Goal: Information Seeking & Learning: Learn about a topic

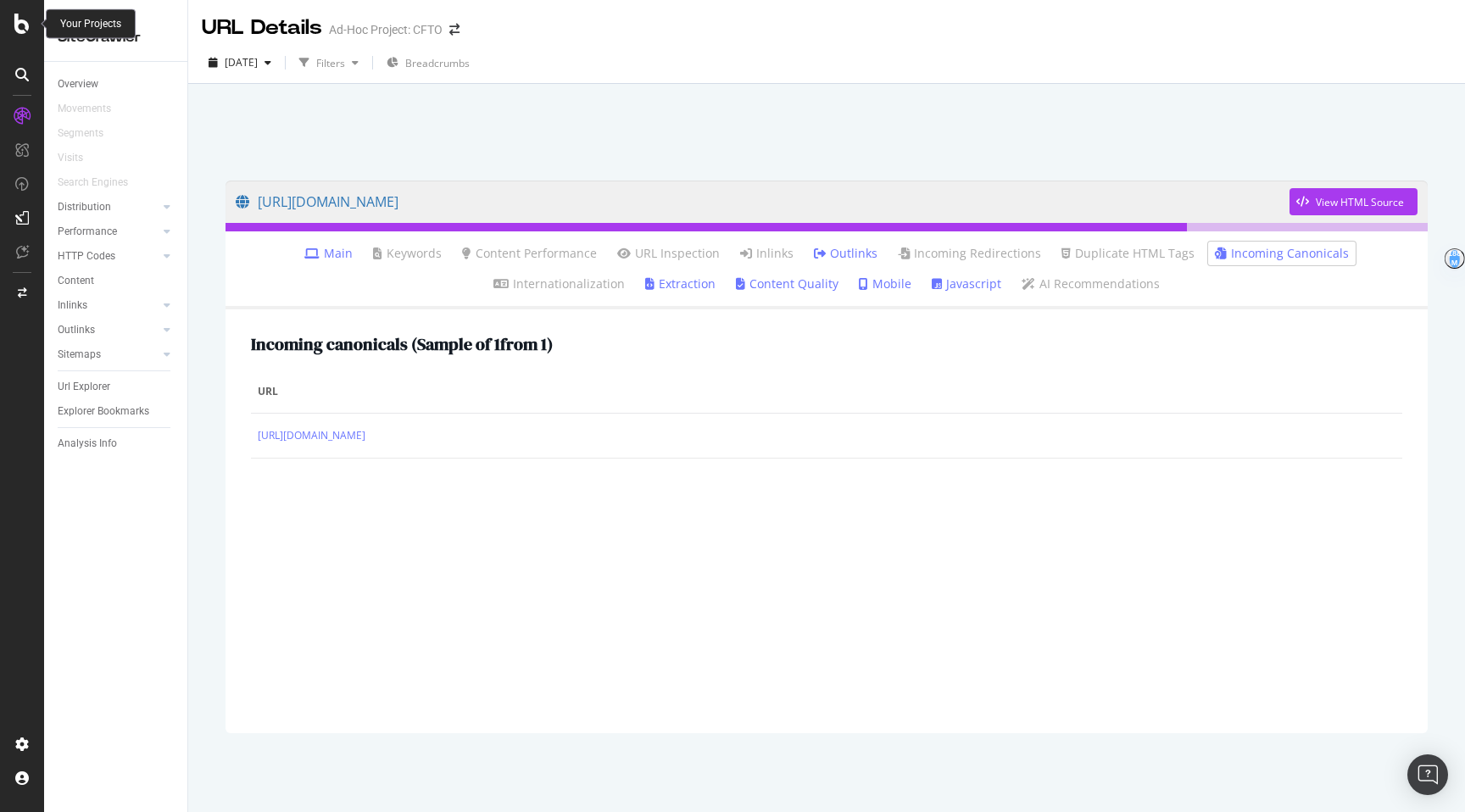
click at [24, 24] on icon at bounding box center [23, 23] width 16 height 20
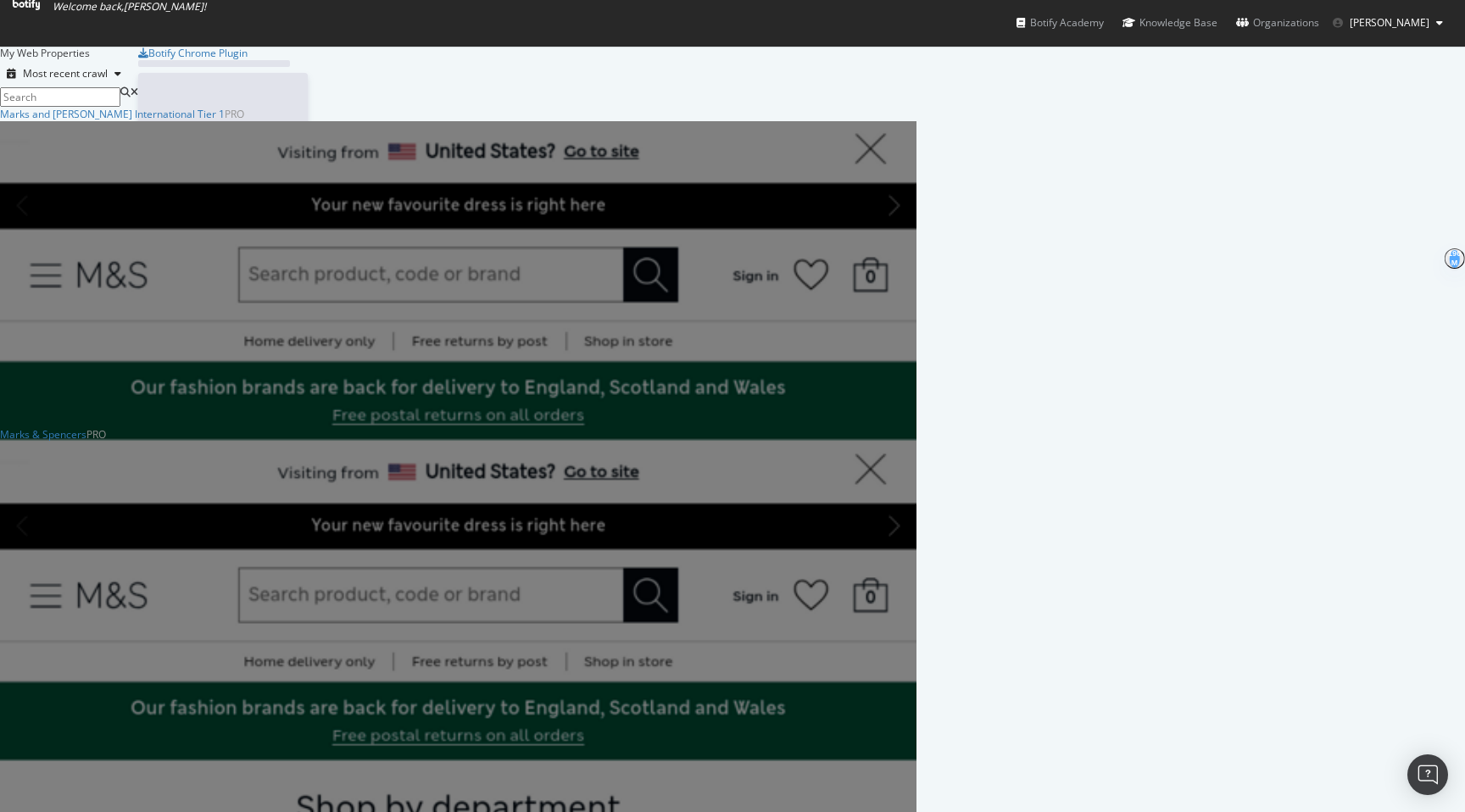
scroll to position [812, 1465]
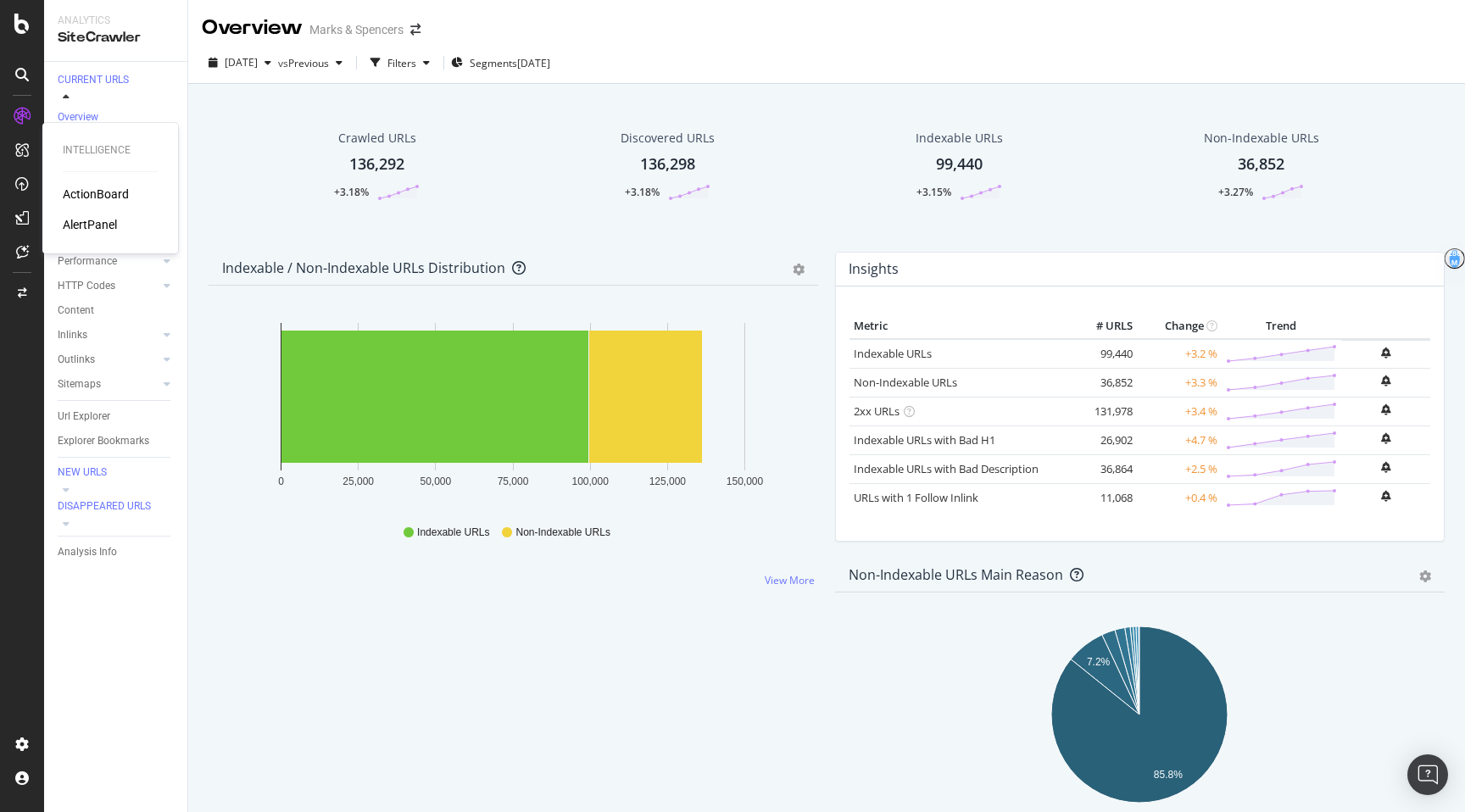
click at [85, 192] on div "ActionBoard" at bounding box center [96, 195] width 66 height 17
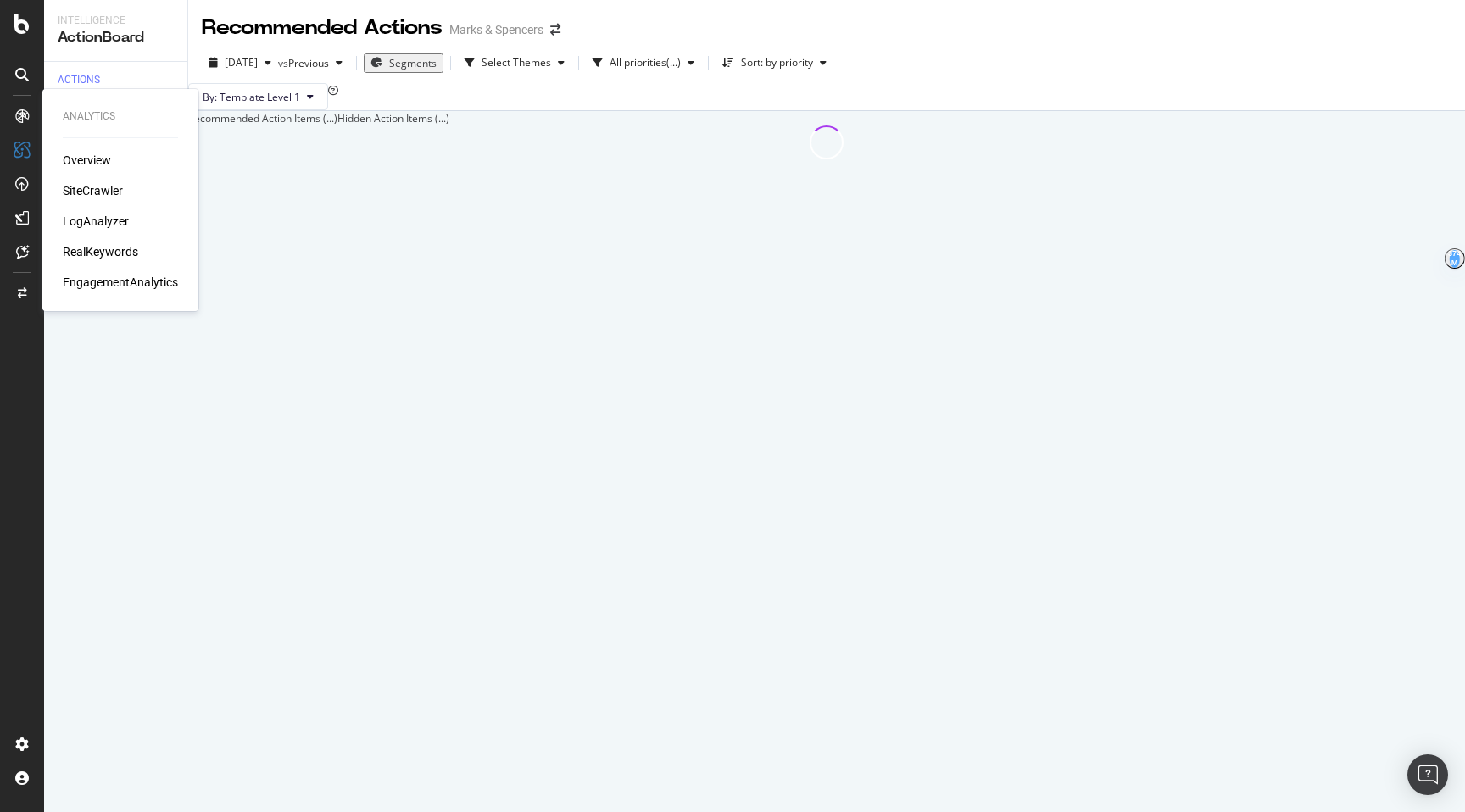
click at [26, 110] on icon at bounding box center [23, 116] width 14 height 14
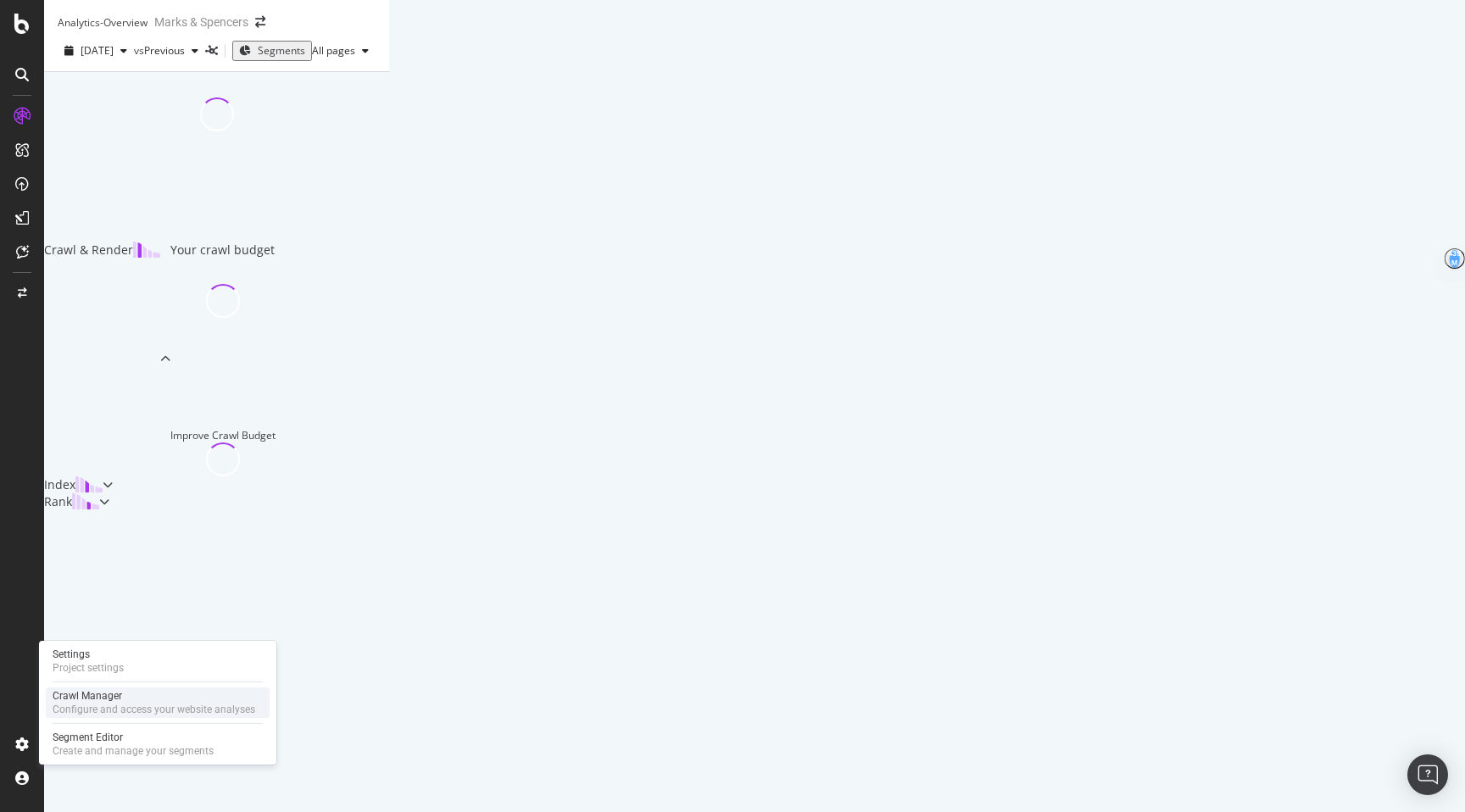
click at [97, 711] on div "Configure and access your website analyses" at bounding box center [153, 710] width 203 height 14
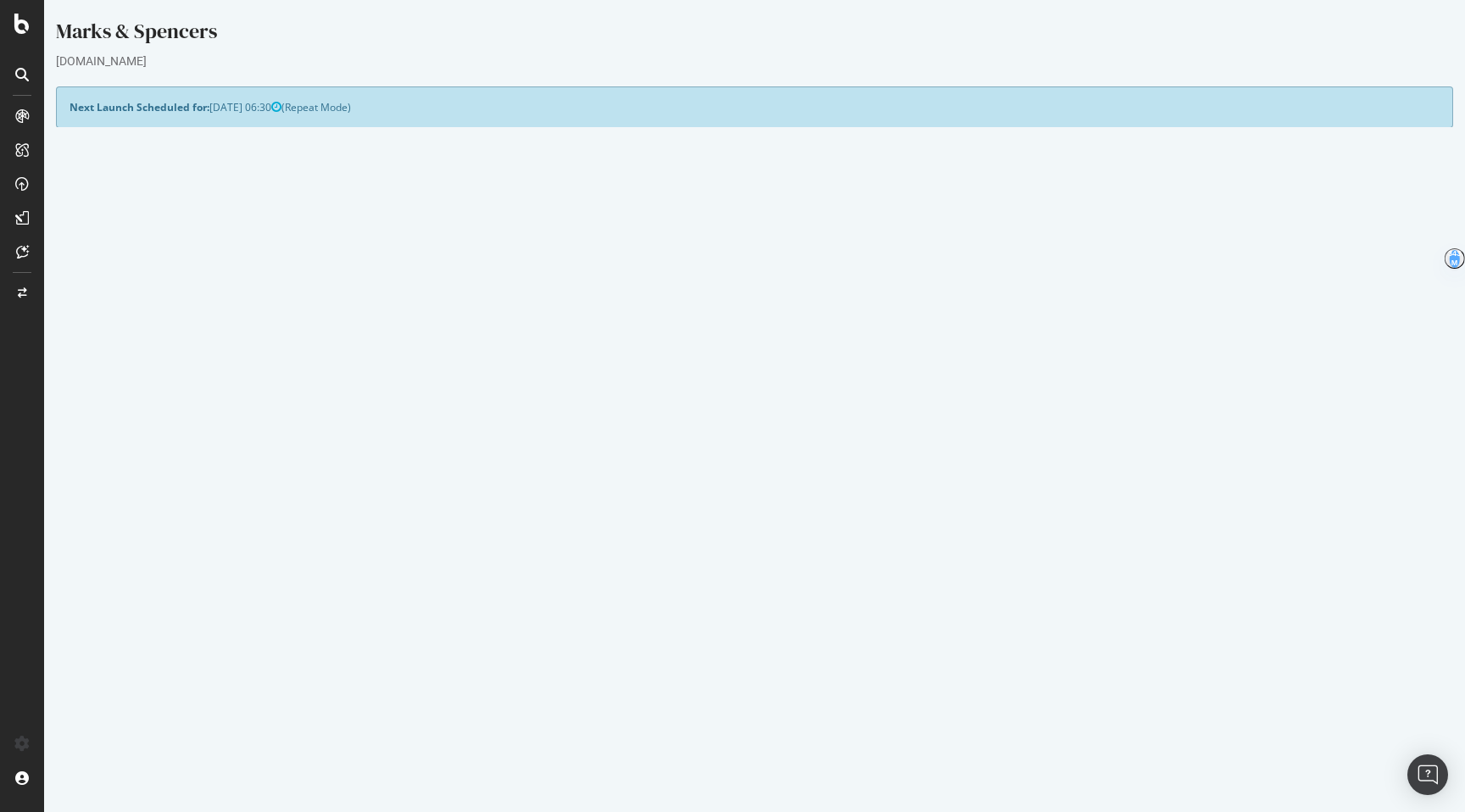
click at [27, 34] on div at bounding box center [22, 406] width 44 height 812
click at [104, 292] on div "DataExports" at bounding box center [96, 293] width 66 height 17
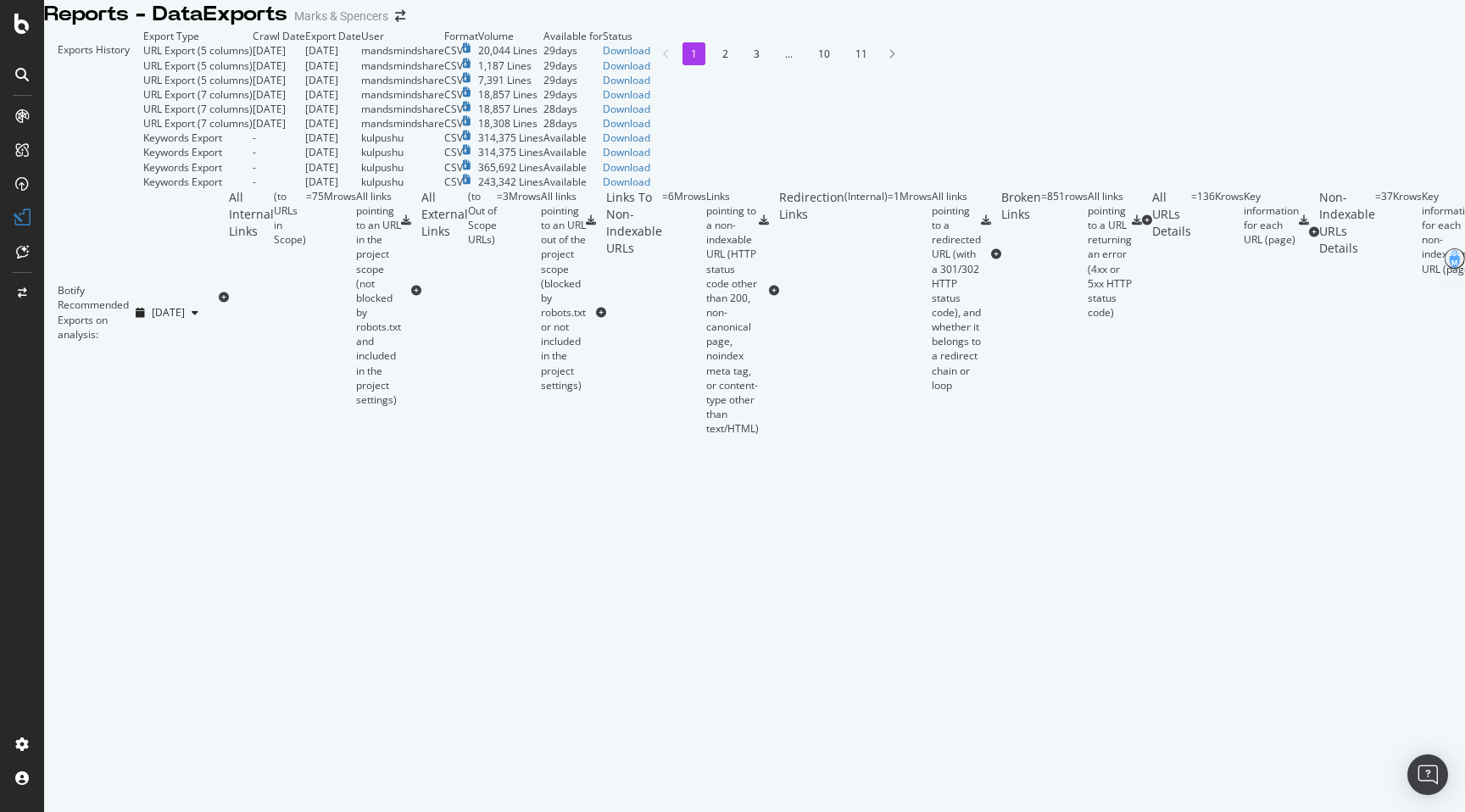
scroll to position [933, 0]
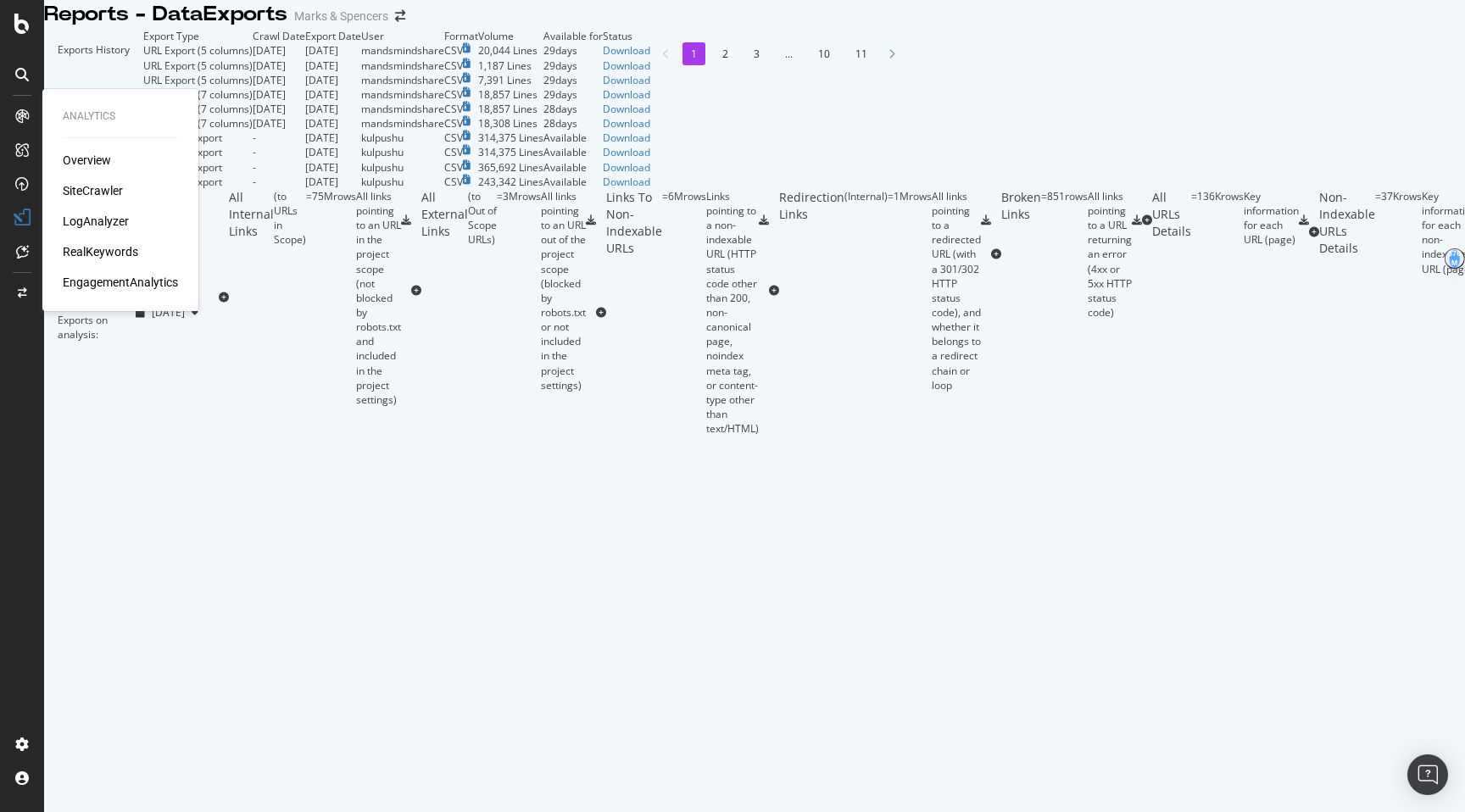
click at [101, 193] on div "SiteCrawler" at bounding box center [92, 191] width 60 height 17
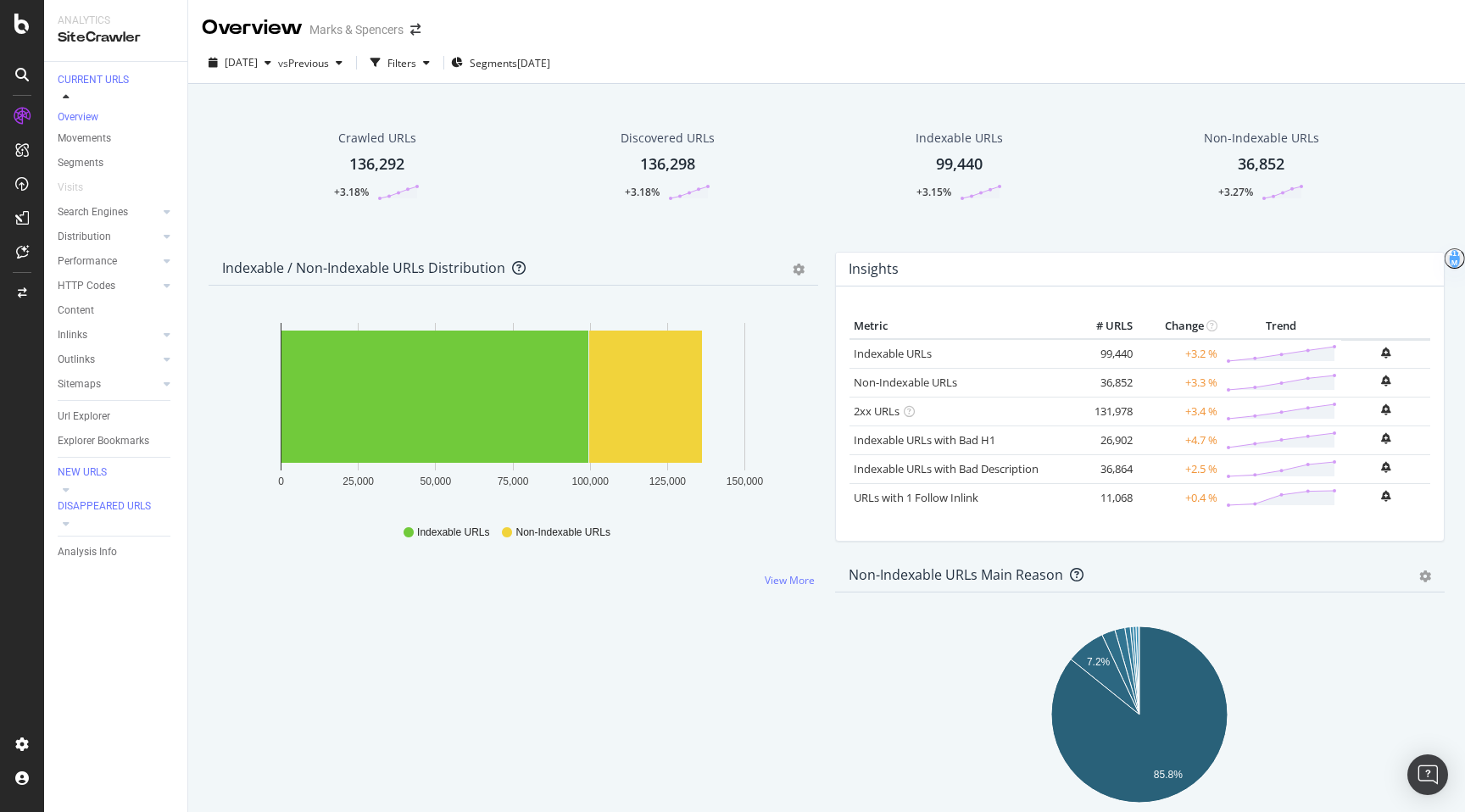
click at [85, 339] on div "Inlinks" at bounding box center [122, 336] width 130 height 24
click at [79, 332] on div "Inlinks" at bounding box center [72, 336] width 30 height 17
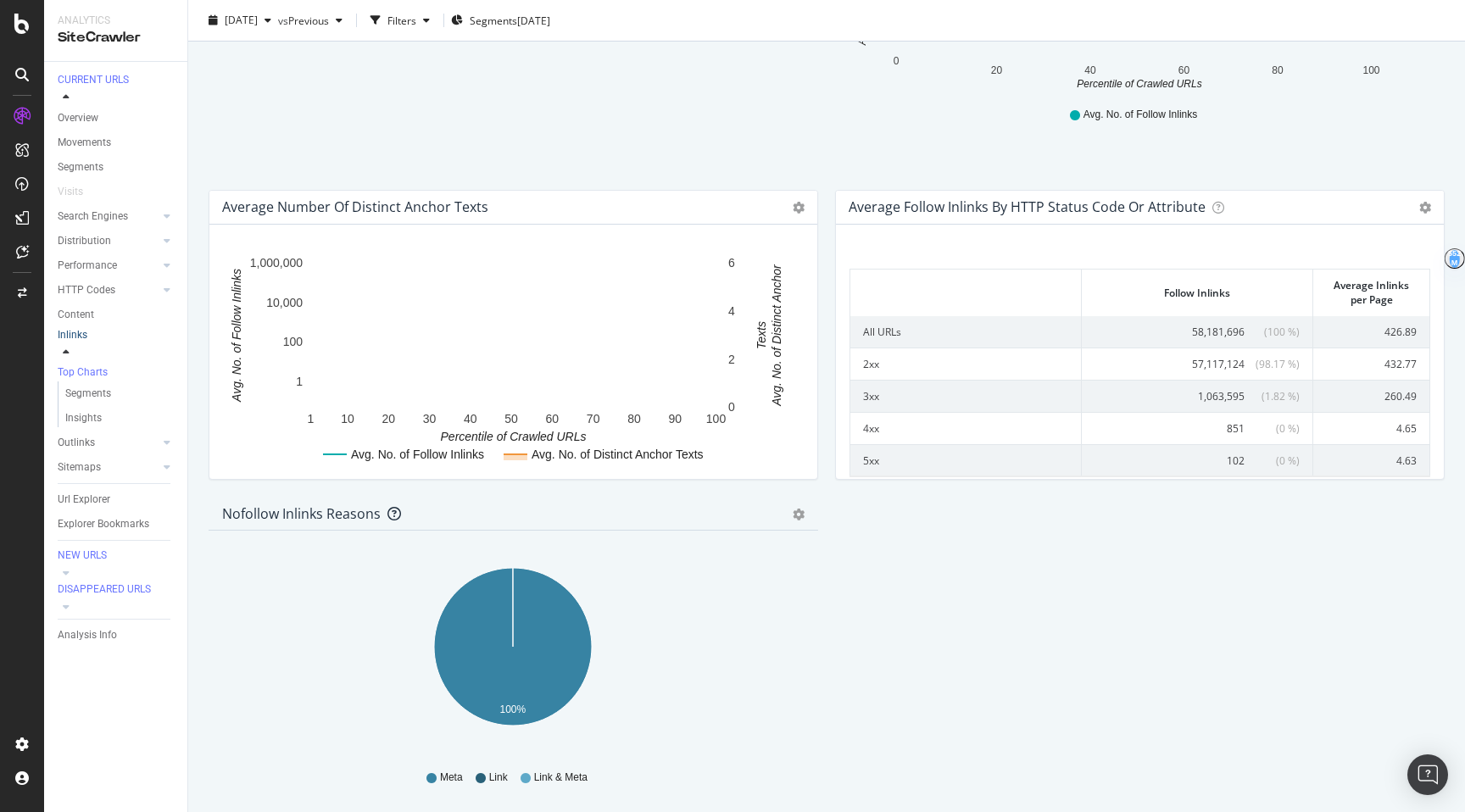
scroll to position [806, 0]
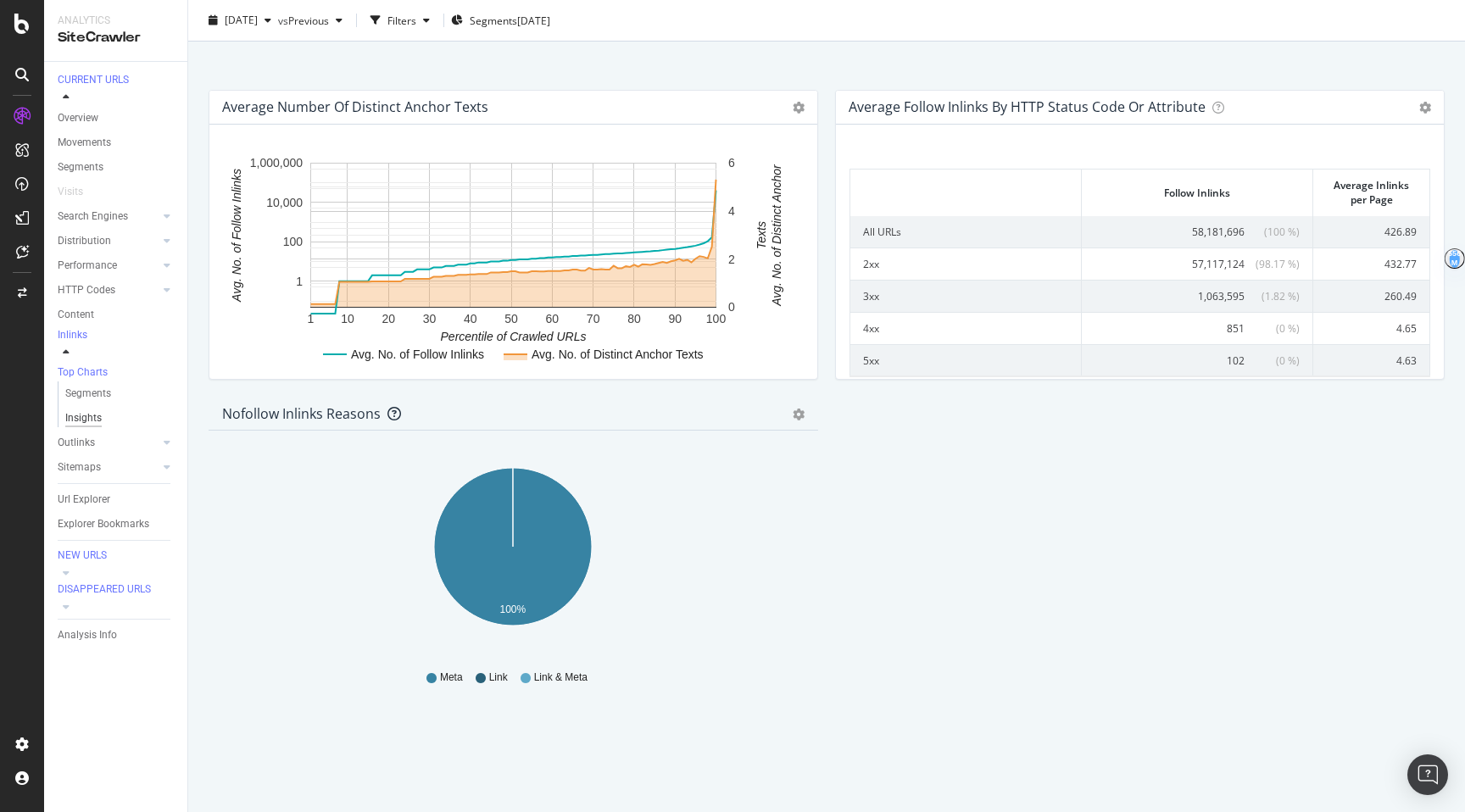
click at [90, 409] on div "Insights" at bounding box center [83, 418] width 37 height 17
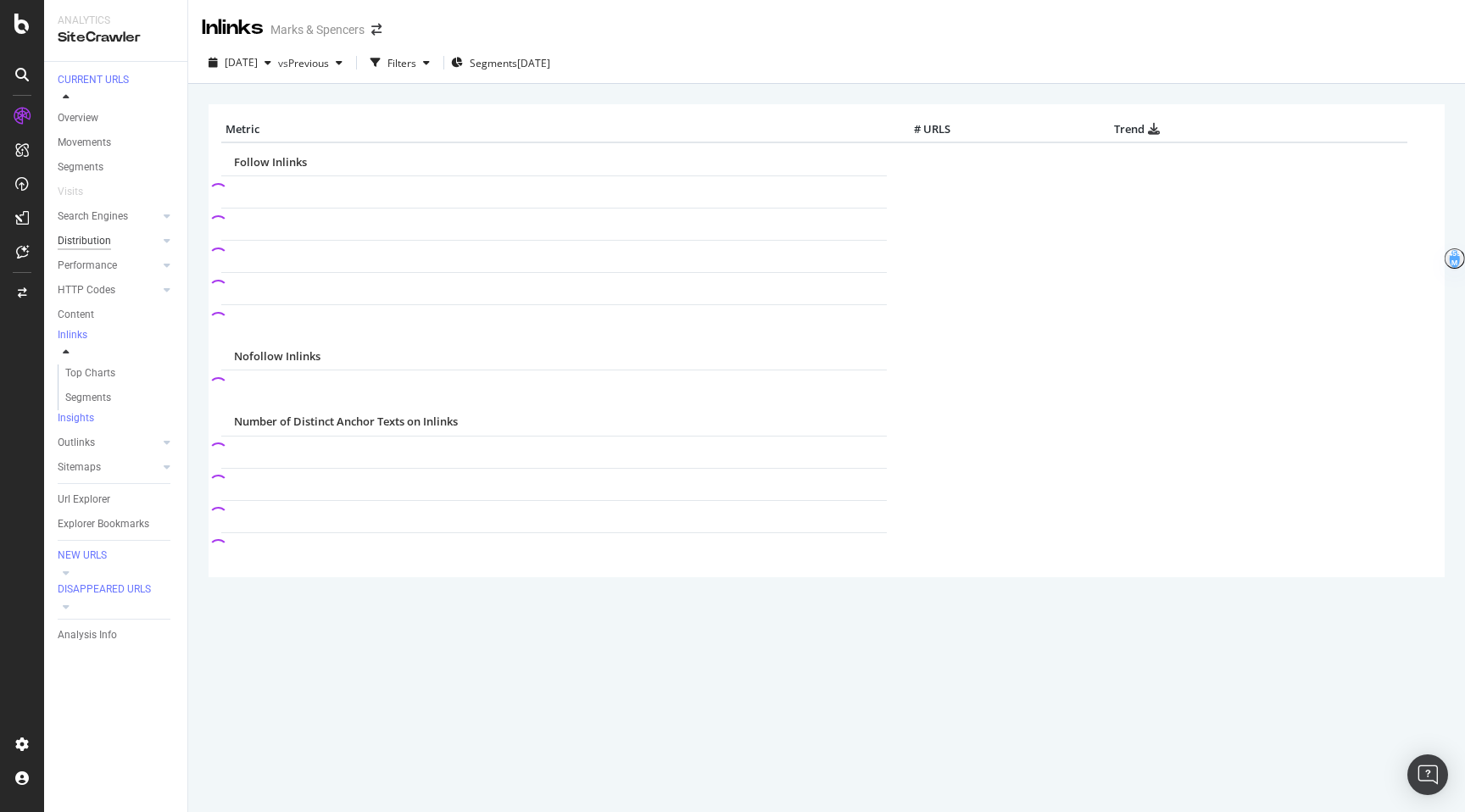
click at [107, 236] on div "Distribution" at bounding box center [83, 241] width 53 height 17
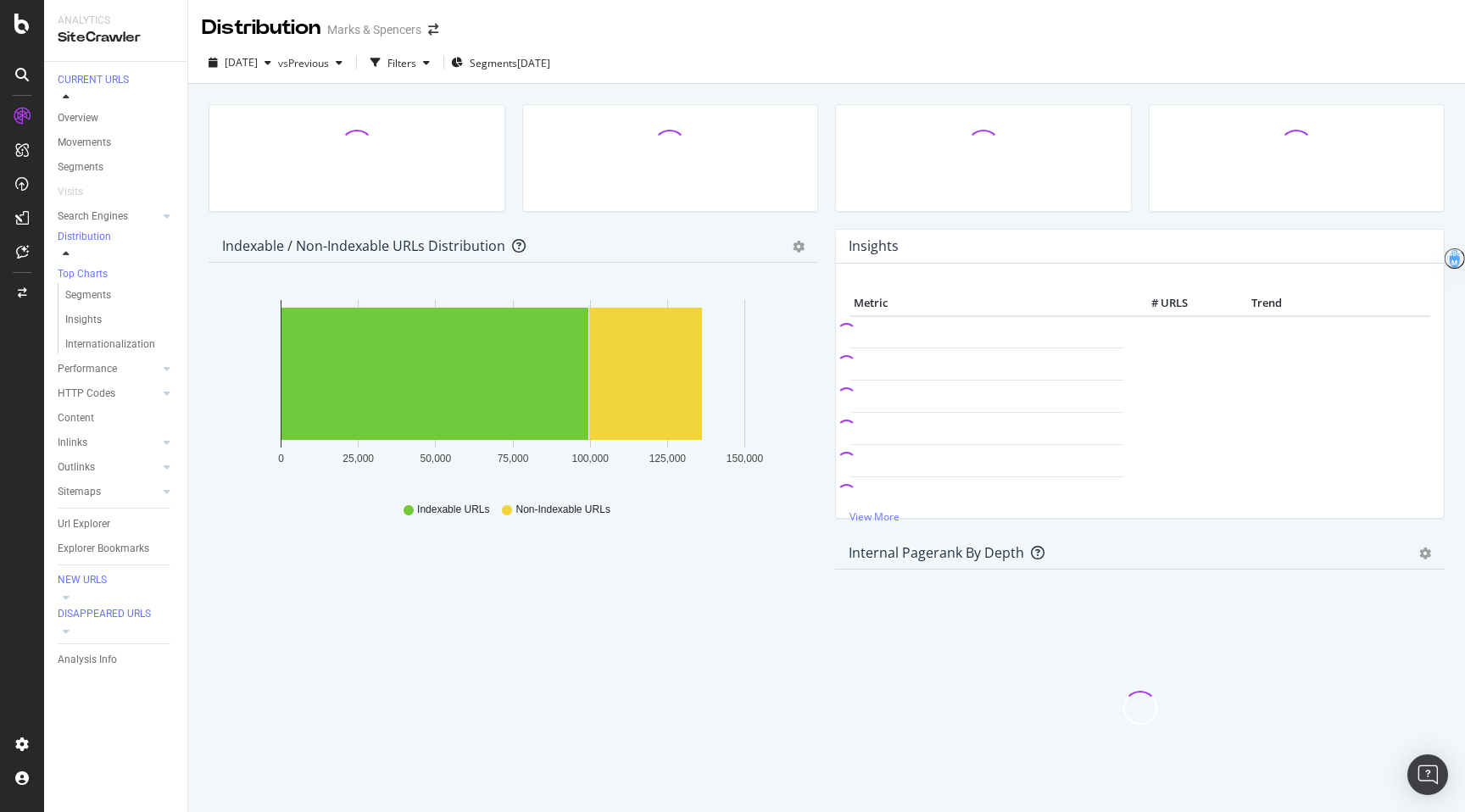
click at [113, 216] on div "Search Engines" at bounding box center [122, 216] width 130 height 24
click at [108, 213] on div "Search Engines" at bounding box center [92, 216] width 70 height 17
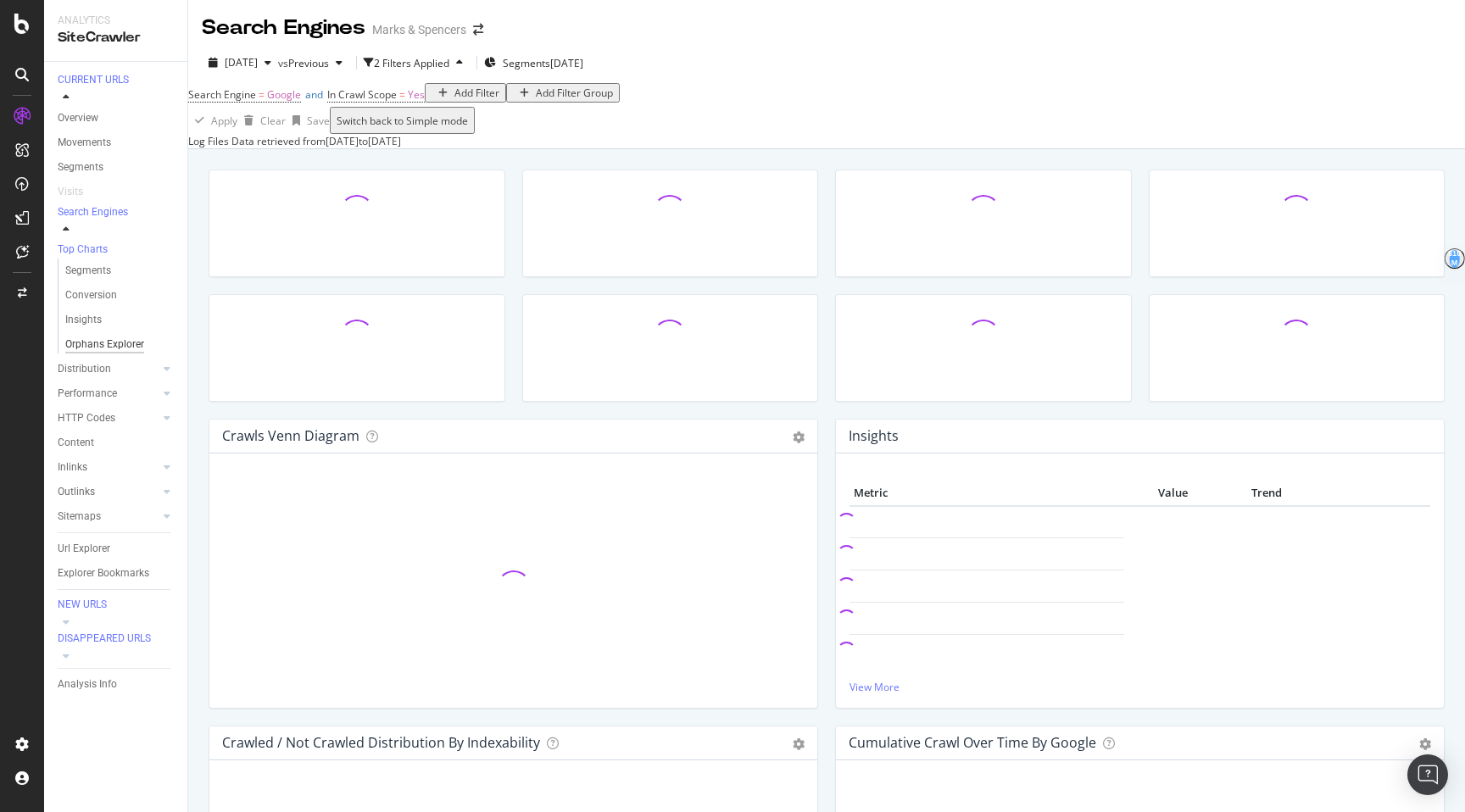
click at [121, 336] on div "Orphans Explorer" at bounding box center [104, 344] width 79 height 17
